Goal: Information Seeking & Learning: Learn about a topic

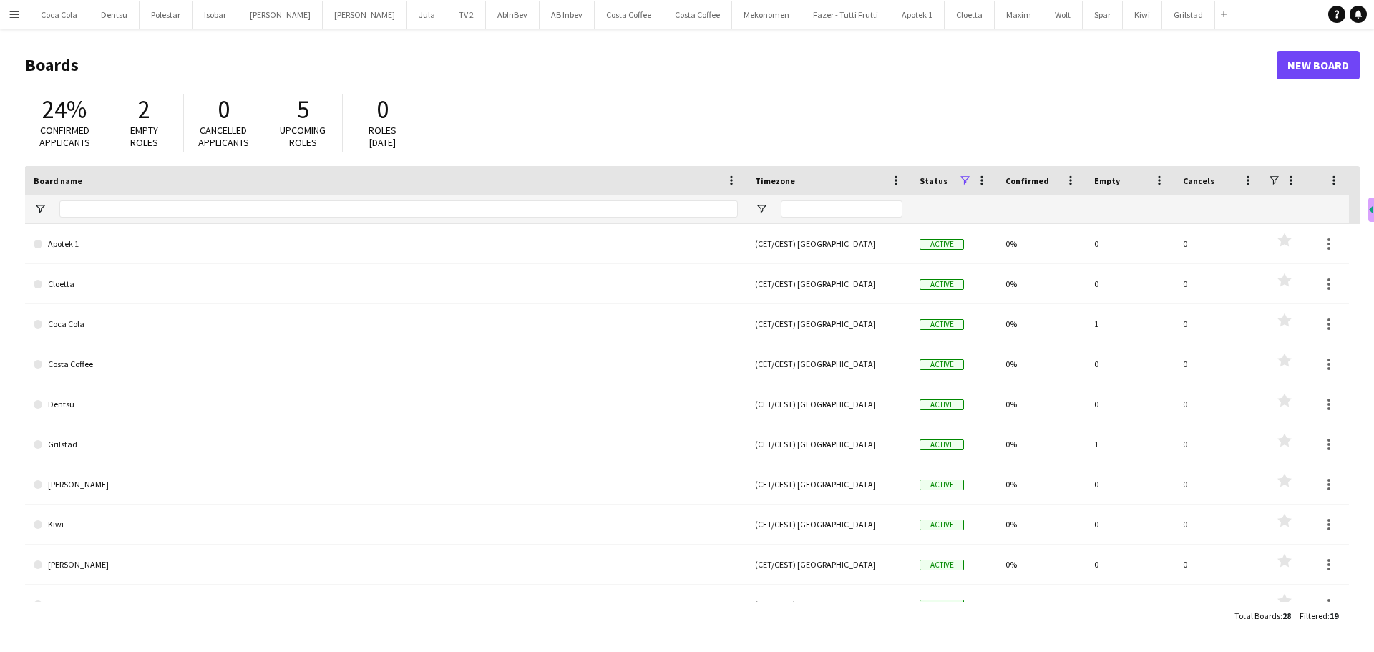
click at [9, 18] on app-icon "Menu" at bounding box center [14, 14] width 11 height 11
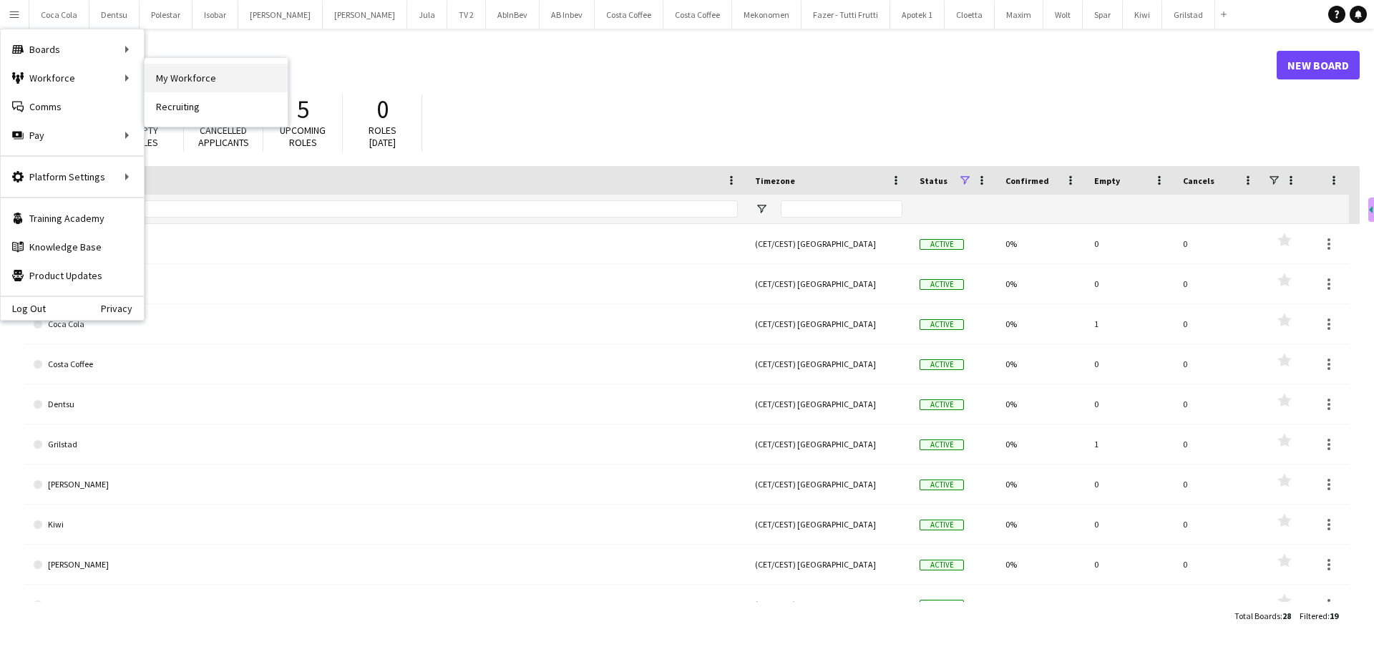
click at [180, 82] on link "My Workforce" at bounding box center [216, 78] width 143 height 29
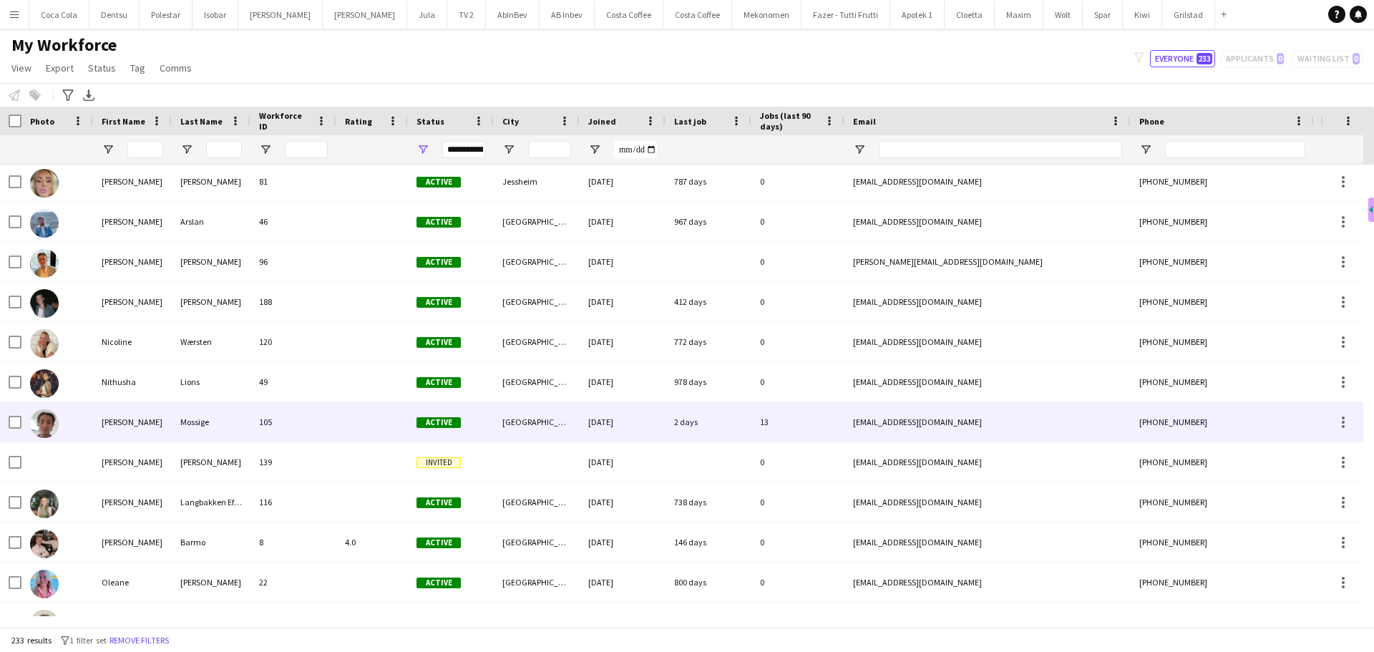
click at [334, 418] on div "105" at bounding box center [294, 421] width 86 height 39
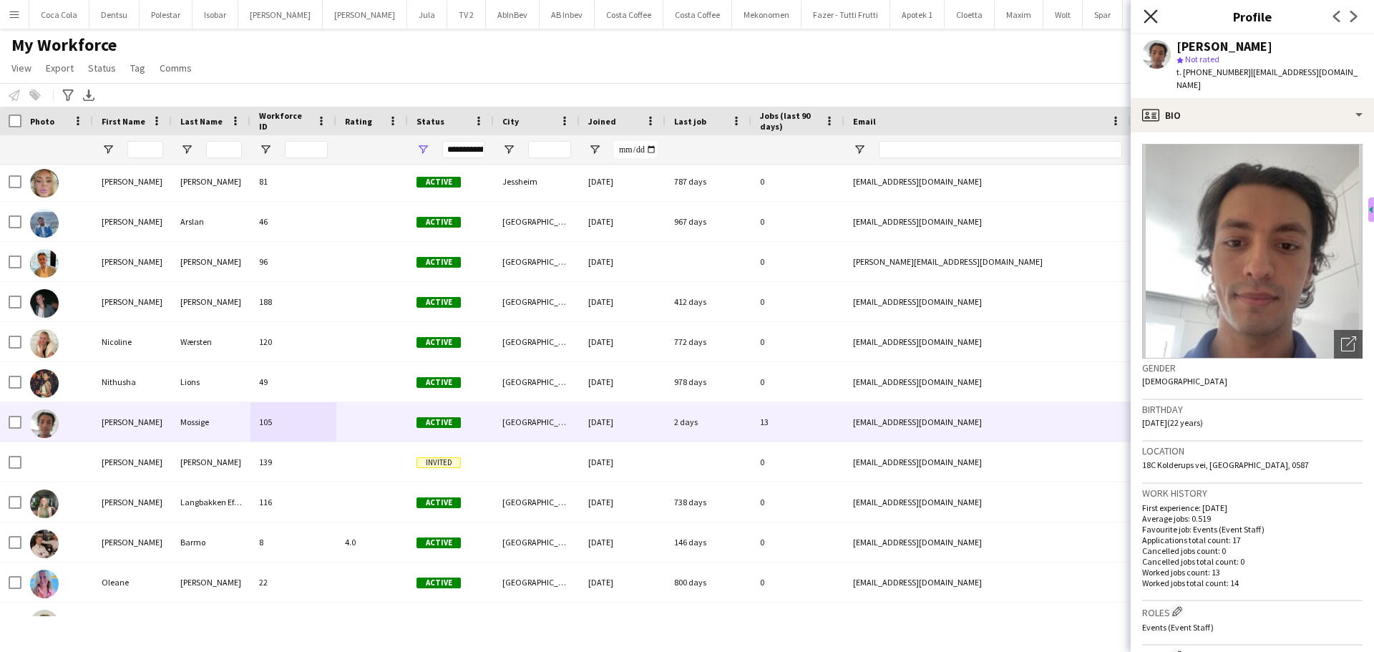
click at [1146, 12] on icon at bounding box center [1151, 16] width 14 height 14
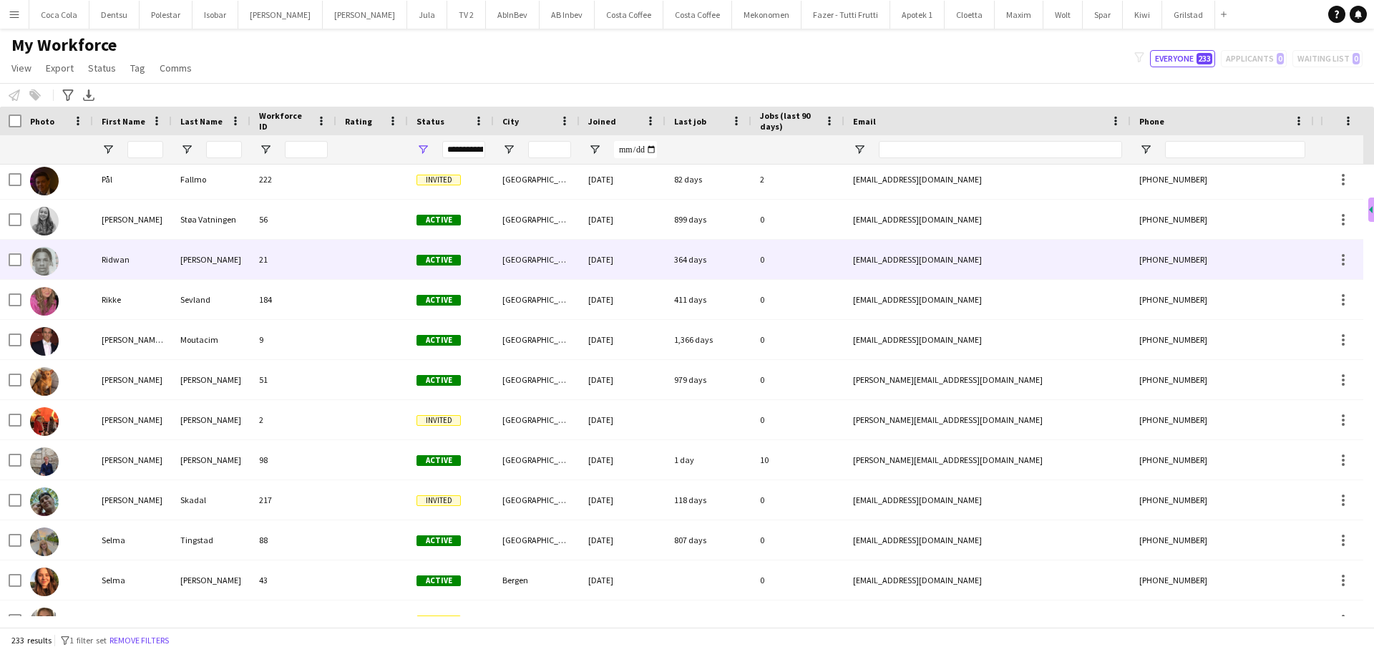
scroll to position [7488, 0]
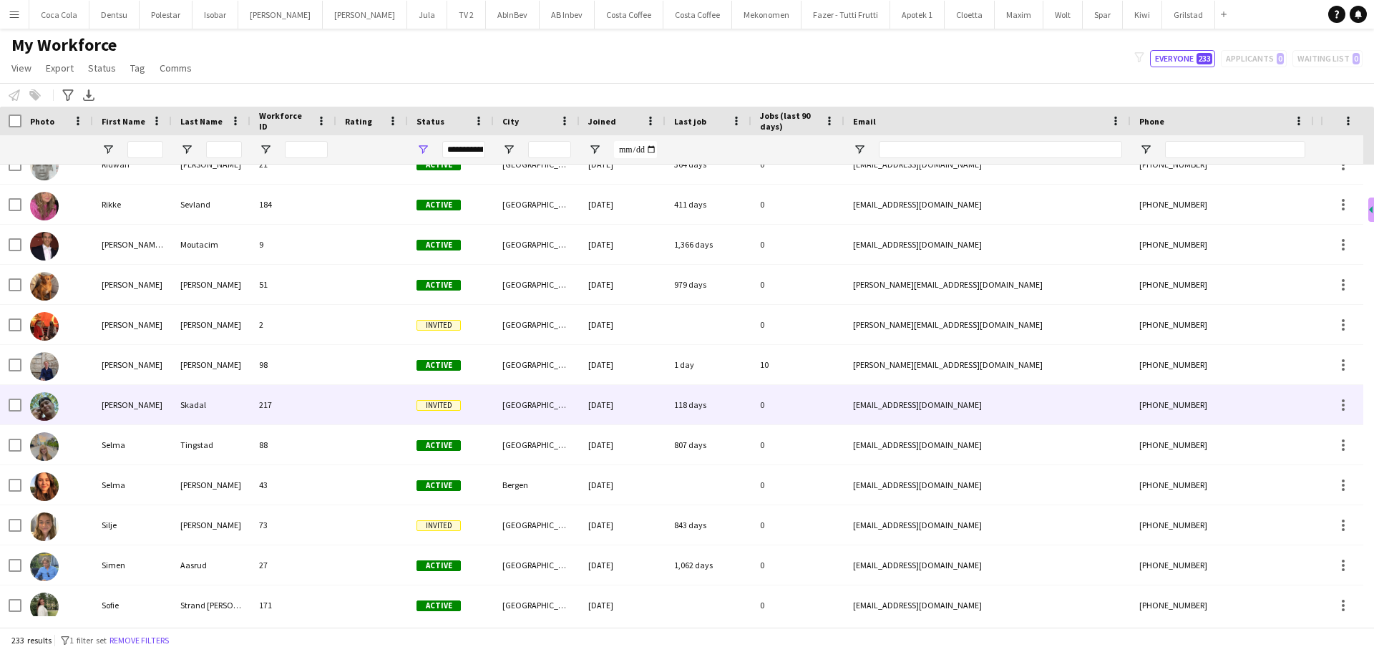
click at [324, 392] on div "217" at bounding box center [294, 404] width 86 height 39
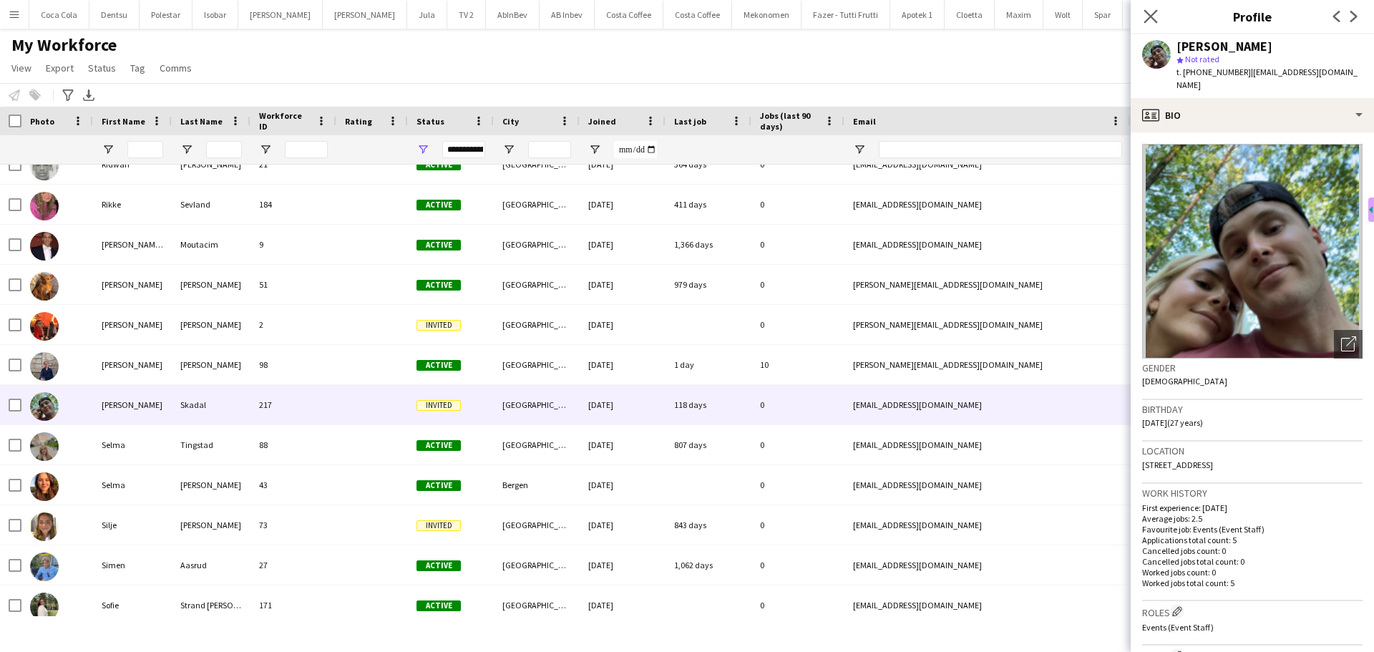
click at [1148, 9] on icon "Close pop-in" at bounding box center [1151, 16] width 14 height 14
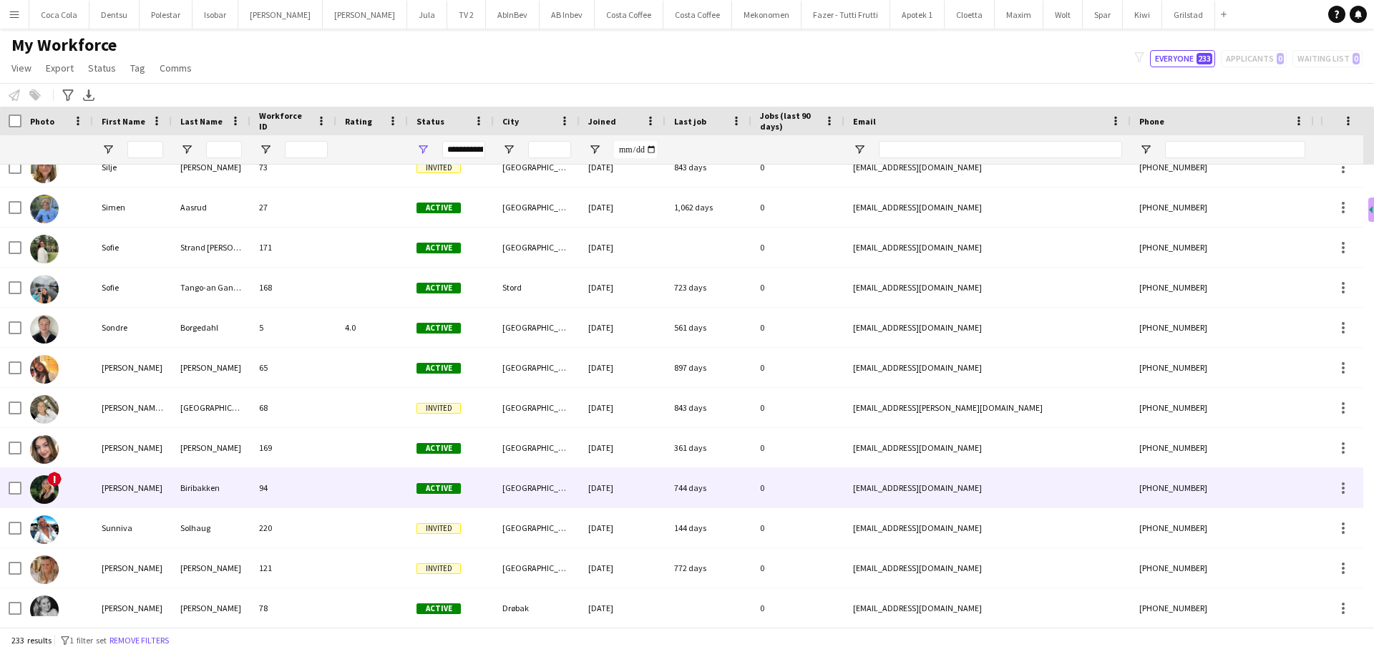
click at [313, 494] on div "94" at bounding box center [294, 487] width 86 height 39
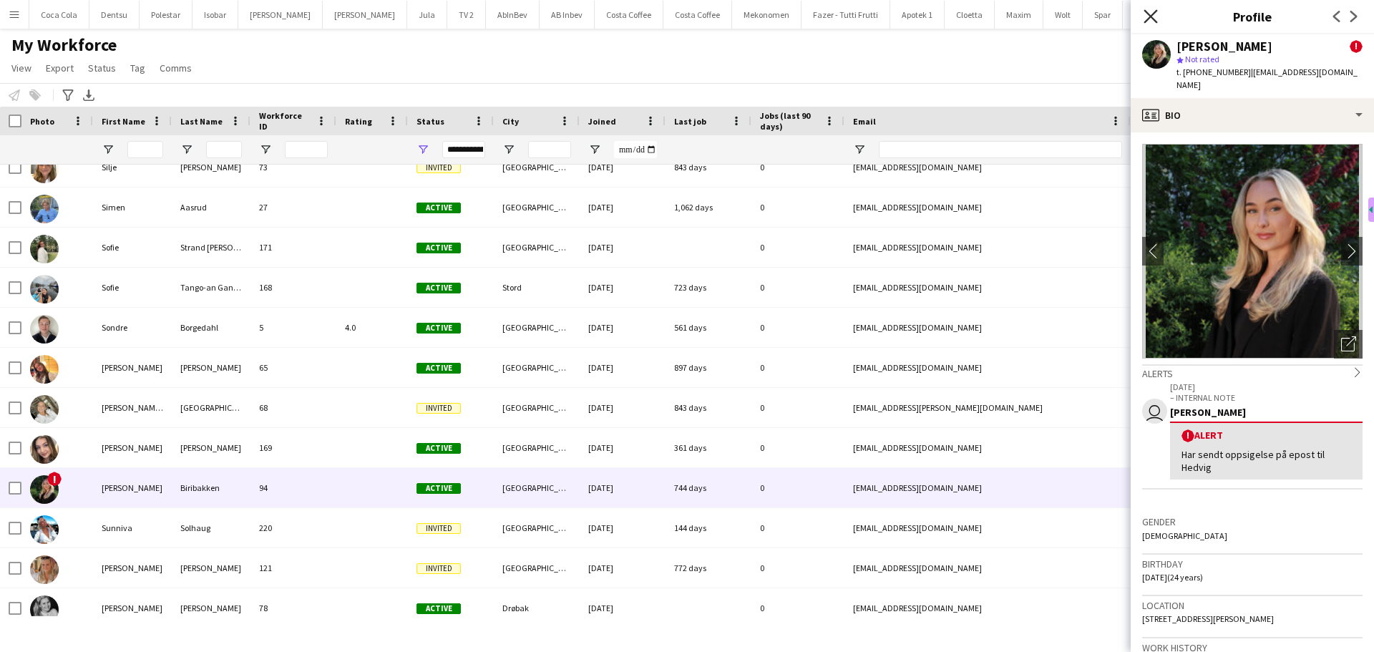
click at [1152, 20] on icon "Close pop-in" at bounding box center [1151, 16] width 14 height 14
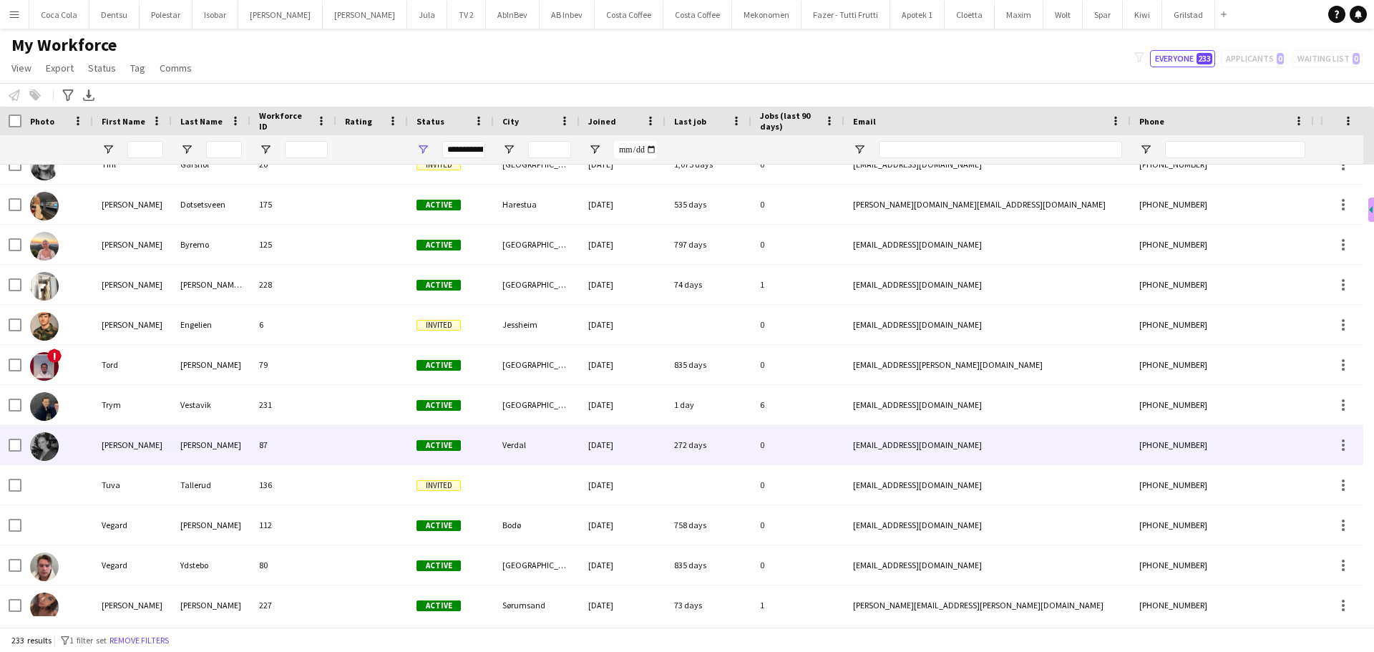
click at [309, 438] on div "87" at bounding box center [294, 444] width 86 height 39
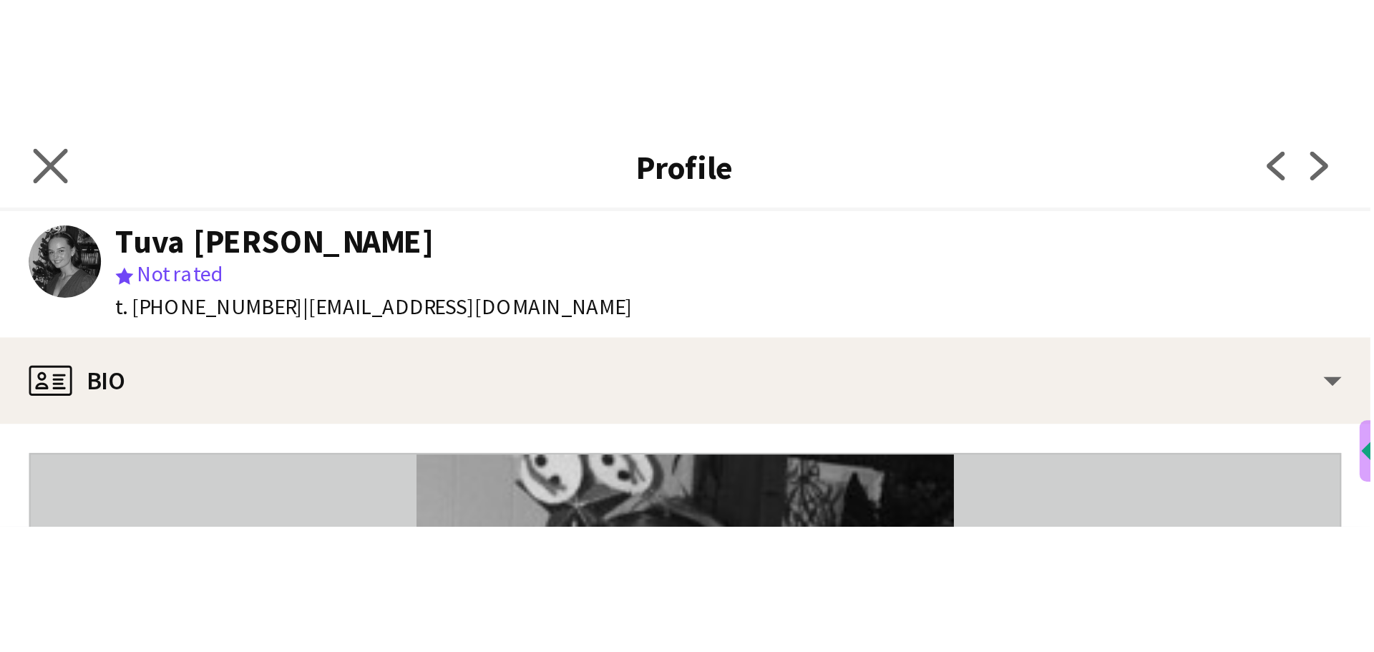
scroll to position [8517, 0]
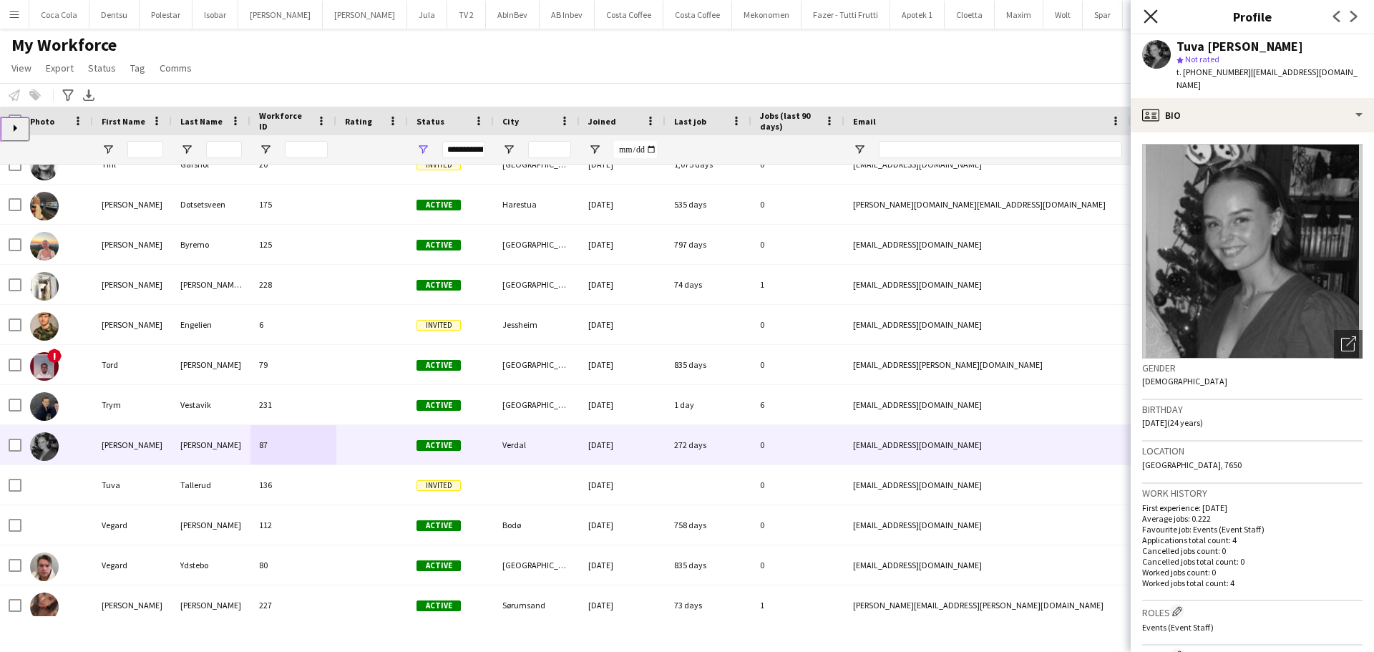
click at [1155, 15] on icon "Close pop-in" at bounding box center [1151, 16] width 14 height 14
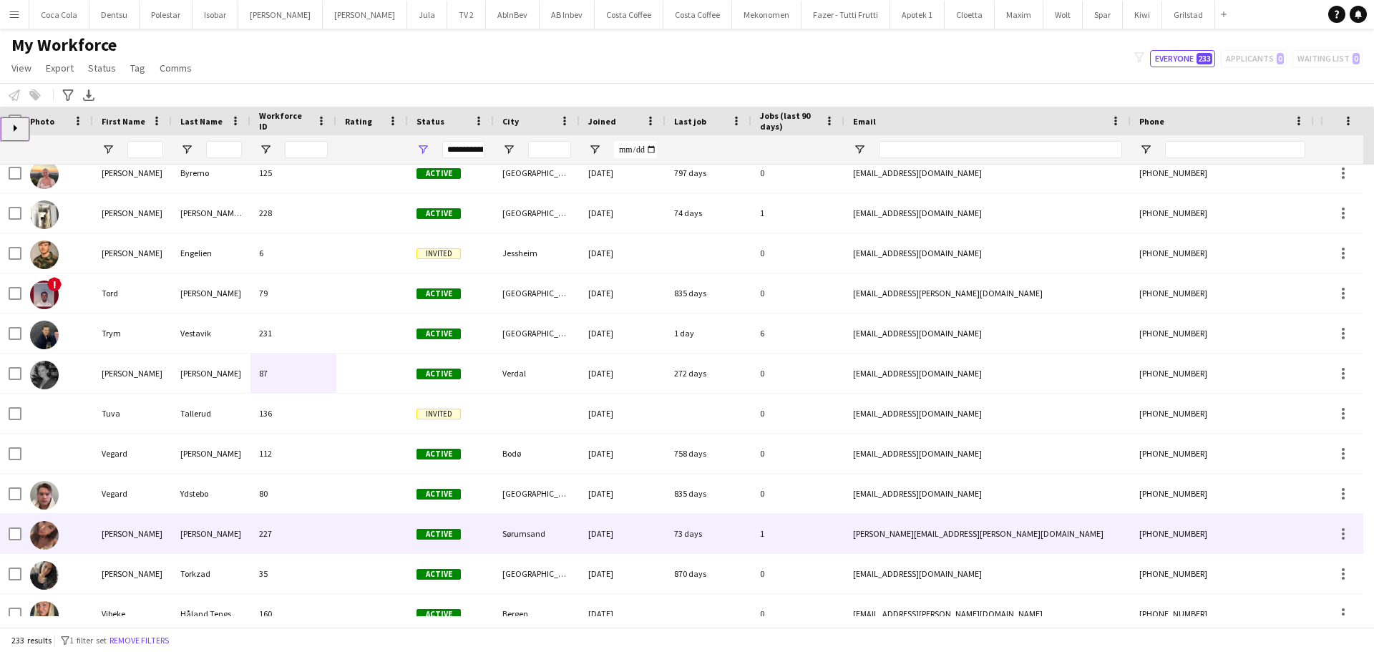
scroll to position [8589, 0]
click at [375, 526] on div at bounding box center [372, 533] width 72 height 39
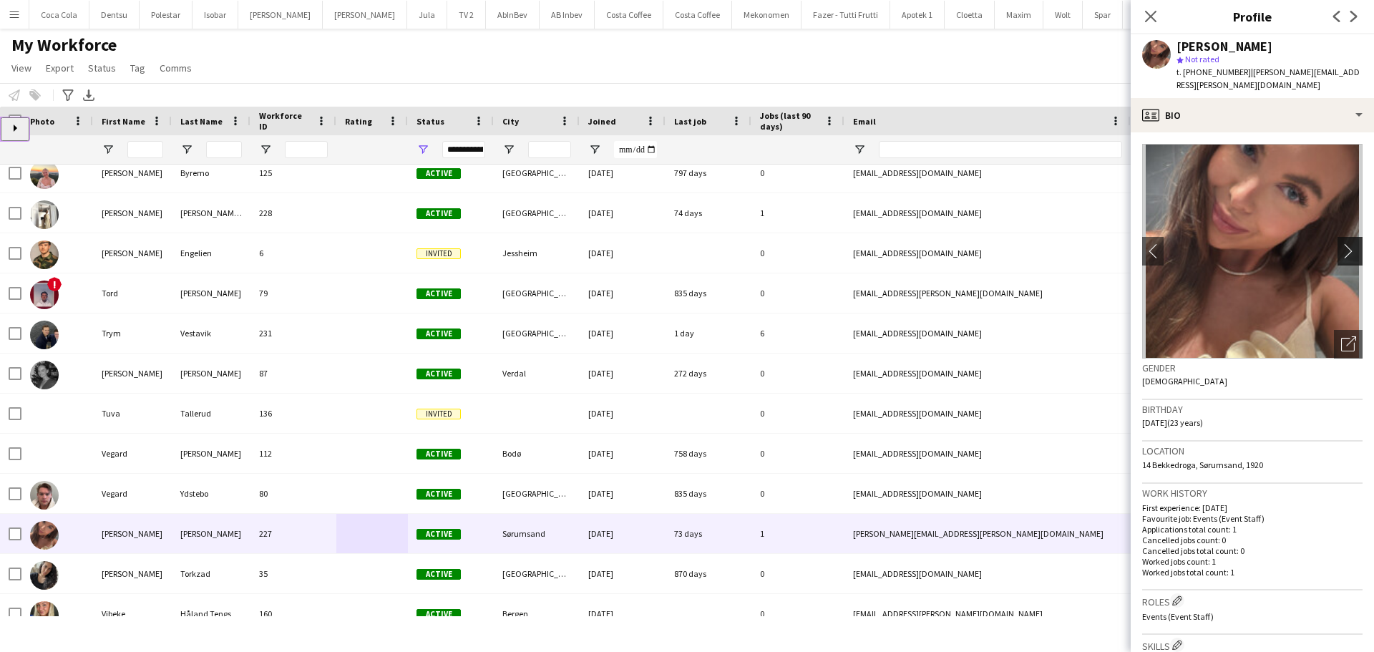
click at [1346, 243] on app-icon "chevron-right" at bounding box center [1352, 250] width 22 height 15
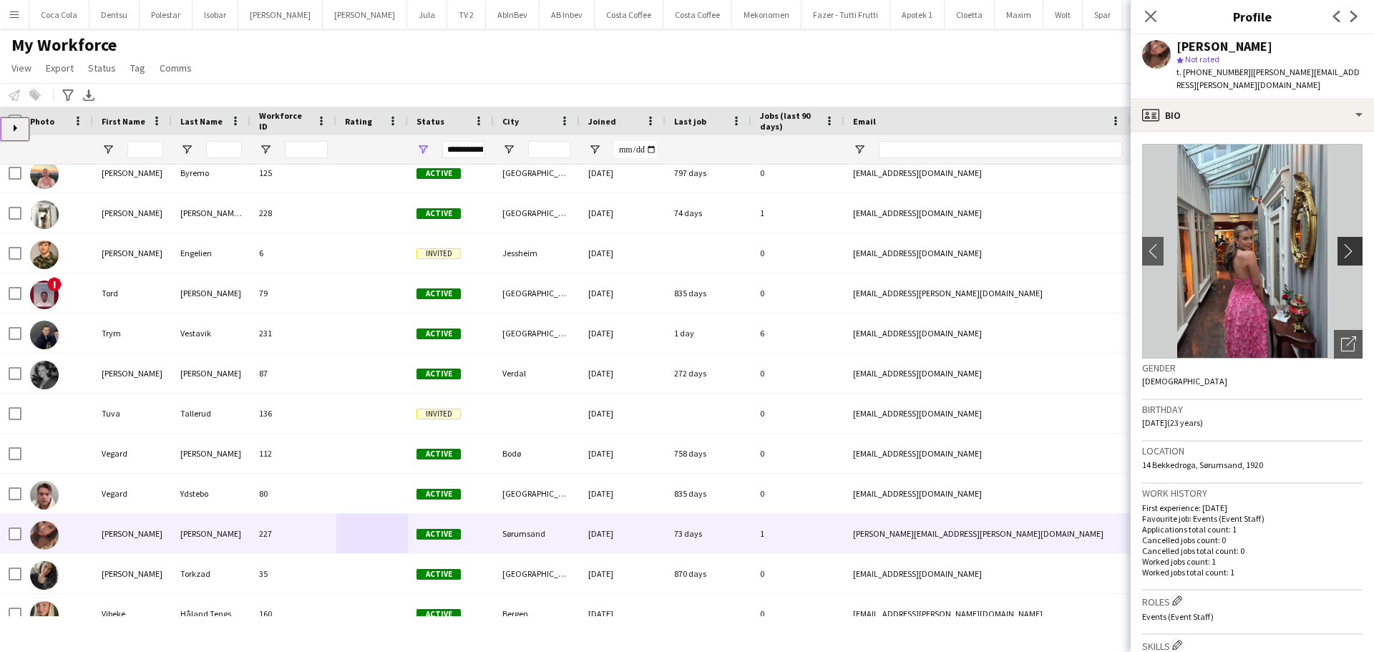
click at [1341, 243] on app-icon "chevron-right" at bounding box center [1352, 250] width 22 height 15
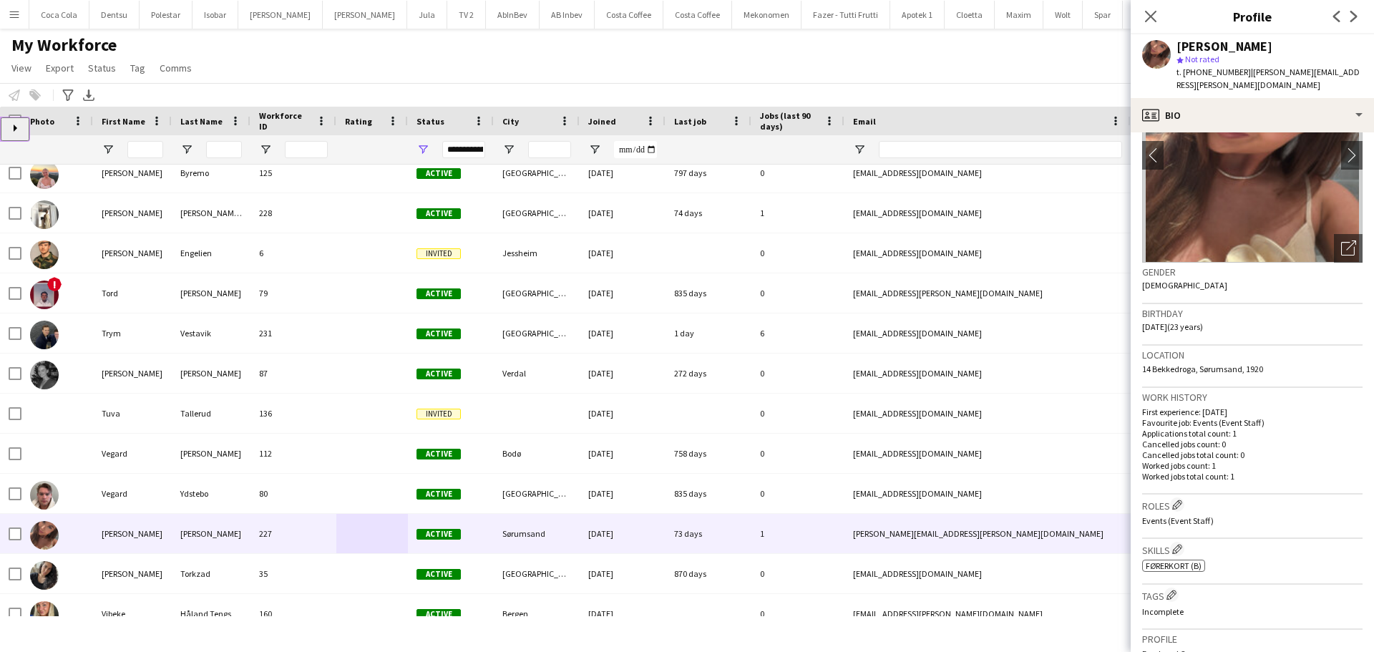
scroll to position [0, 0]
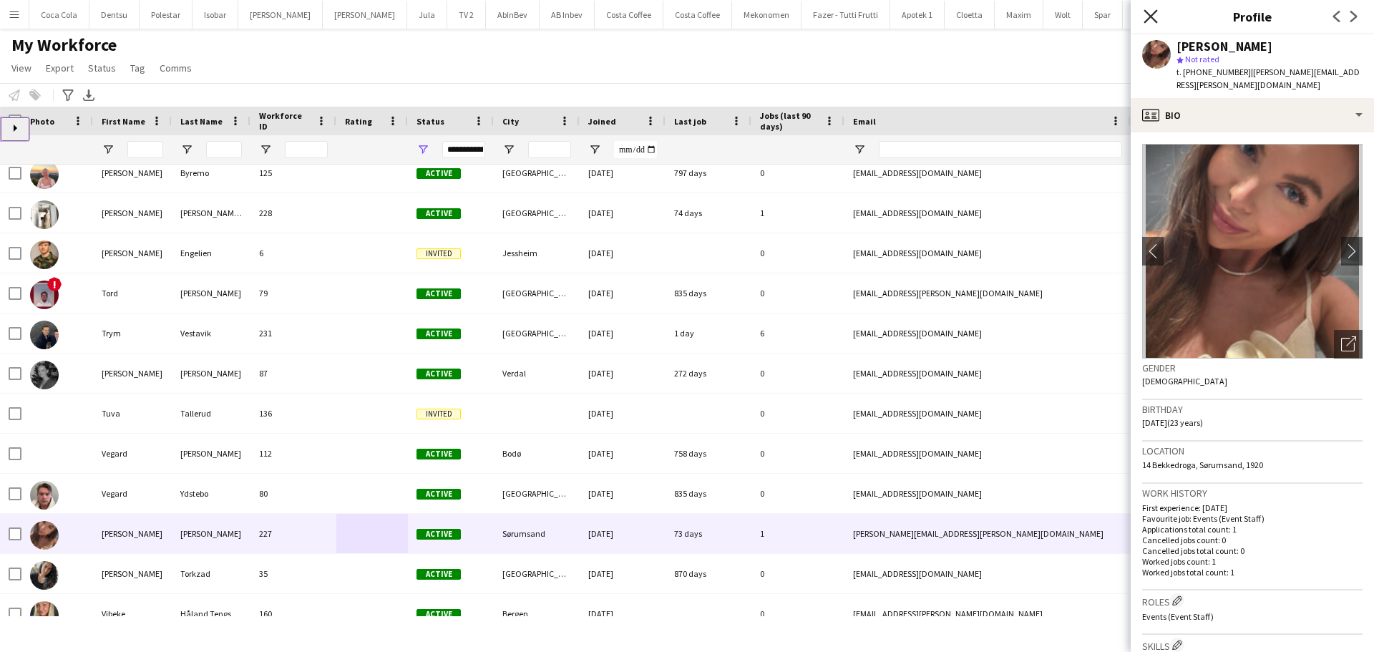
click at [1146, 19] on icon "Close pop-in" at bounding box center [1151, 16] width 14 height 14
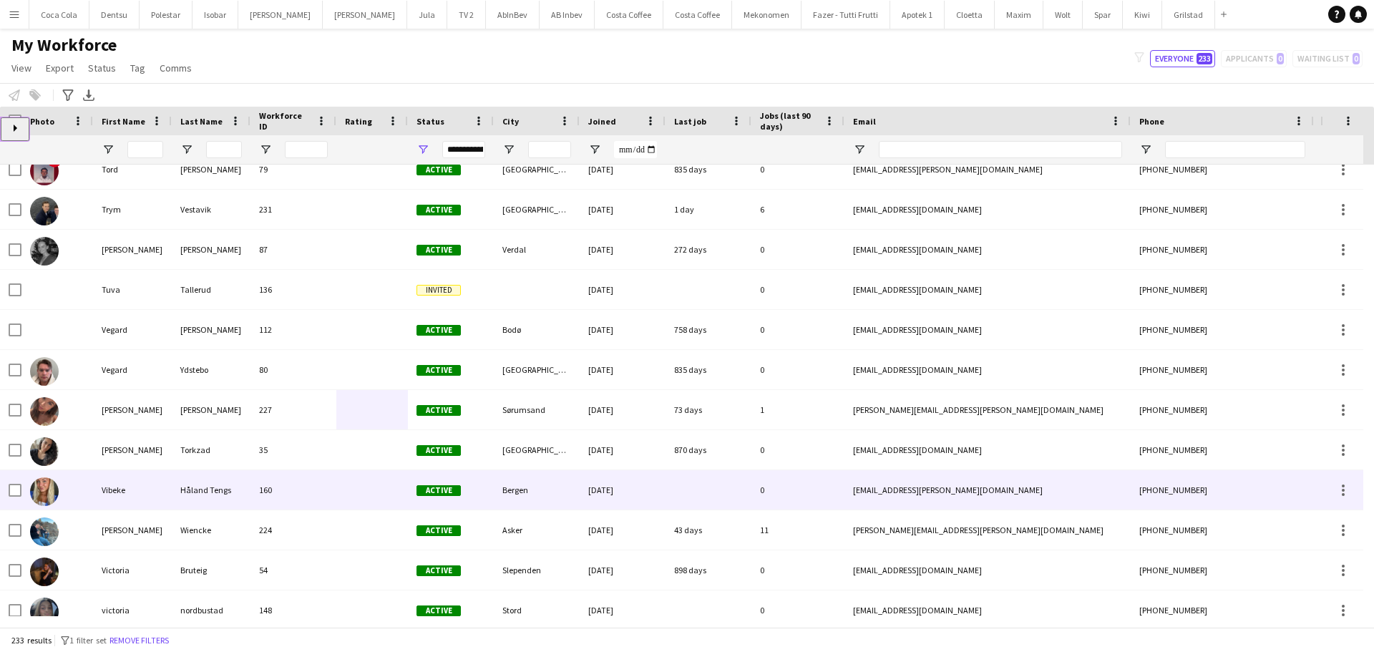
scroll to position [8732, 0]
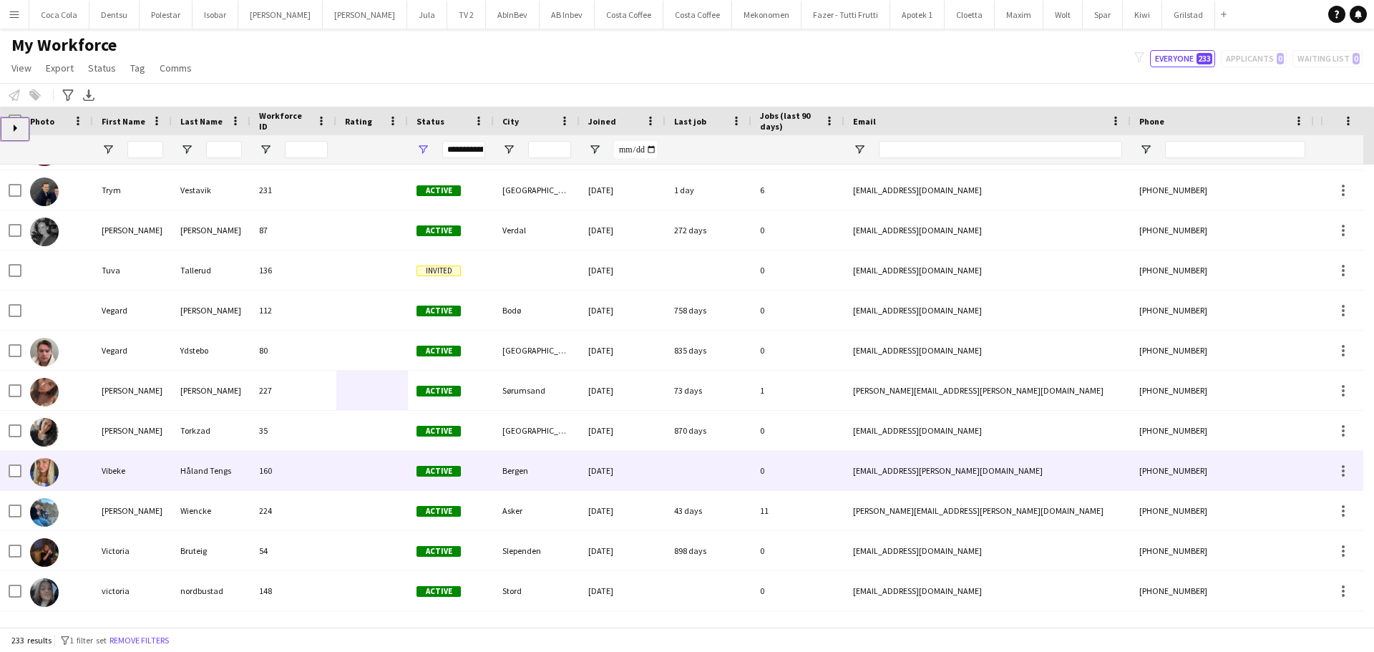
click at [176, 468] on div "Håland Tengs" at bounding box center [211, 470] width 79 height 39
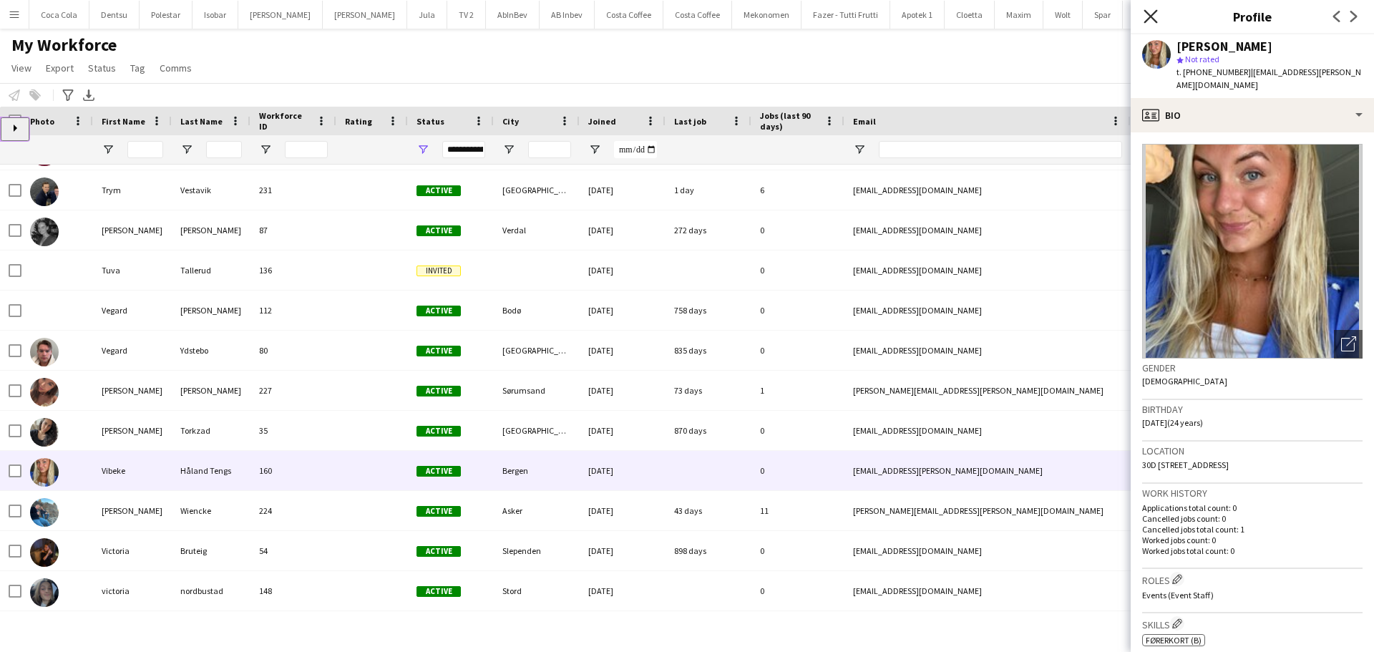
click at [1154, 21] on icon "Close pop-in" at bounding box center [1151, 16] width 14 height 14
